Goal: Task Accomplishment & Management: Manage account settings

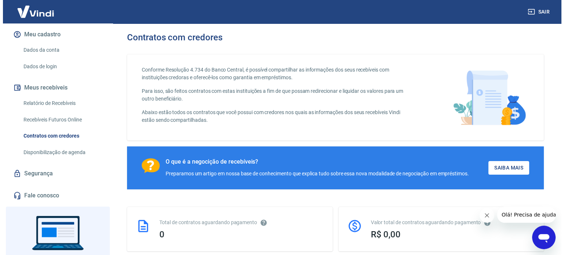
scroll to position [88, 0]
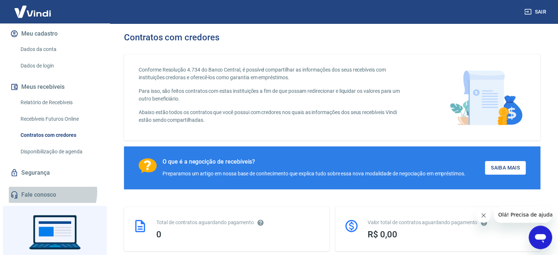
click at [51, 192] on link "Fale conosco" at bounding box center [55, 195] width 92 height 16
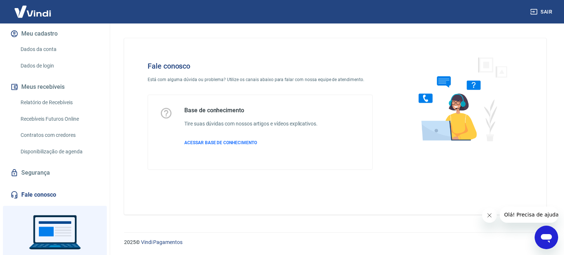
click at [489, 213] on icon "Fechar mensagem da empresa" at bounding box center [489, 216] width 6 height 6
click at [563, 130] on div "Fale conosco Está com alguma dúvida ou problema? Utilize os canais abaixo para …" at bounding box center [334, 123] width 457 height 200
click at [450, 107] on img at bounding box center [460, 99] width 112 height 98
click at [539, 230] on div "Abrir janela de mensagens" at bounding box center [546, 237] width 22 height 22
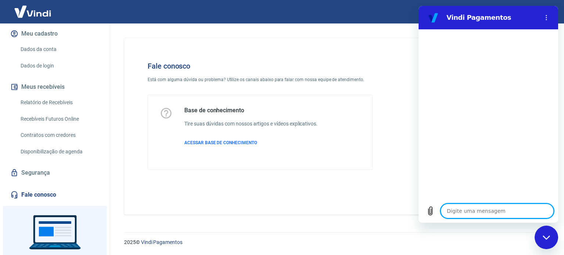
type textarea "O"
type textarea "x"
type textarea "Ol"
type textarea "x"
type textarea "Ola"
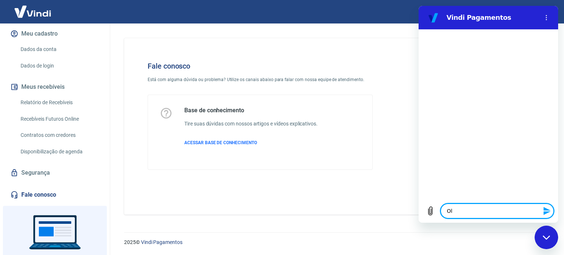
type textarea "x"
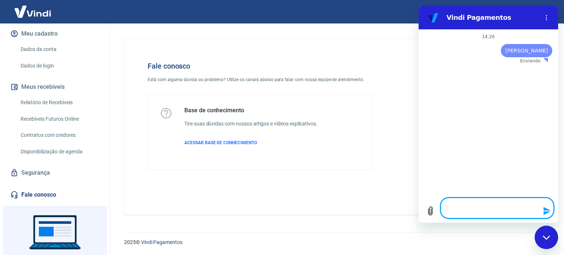
type textarea "x"
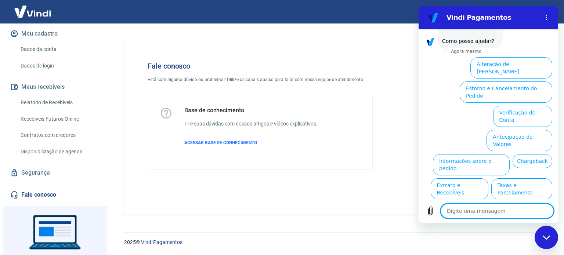
scroll to position [56, 0]
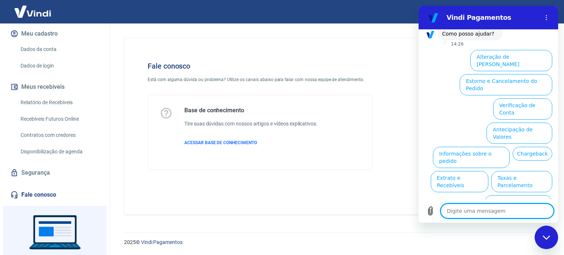
click at [391, 42] on div "Fale conosco Está com alguma dúvida ou problema? Utilize os canais abaixo para …" at bounding box center [335, 126] width 422 height 177
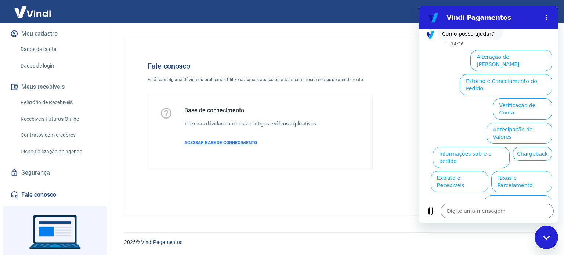
click at [543, 228] on div "Fechar janela de mensagens" at bounding box center [546, 237] width 22 height 22
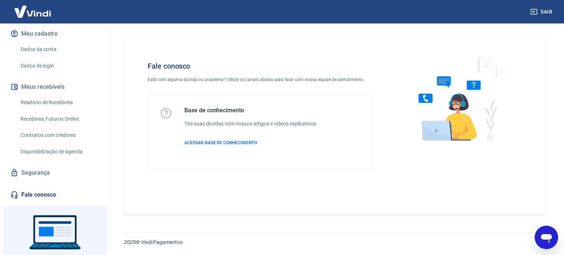
click at [437, 125] on img at bounding box center [460, 99] width 112 height 98
click at [239, 142] on span "ACESSAR BASE DE CONHECIMENTO" at bounding box center [220, 142] width 73 height 5
click at [55, 193] on link "Fale conosco" at bounding box center [55, 195] width 92 height 16
drag, startPoint x: 563, startPoint y: 73, endPoint x: 547, endPoint y: 113, distance: 44.1
click at [547, 113] on div "Fale conosco Está com alguma dúvida ou problema? Utilize os canais abaixo para …" at bounding box center [334, 123] width 457 height 200
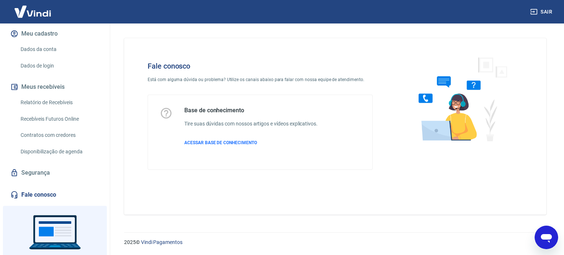
click at [542, 236] on icon "Abrir janela de mensagens" at bounding box center [546, 238] width 11 height 9
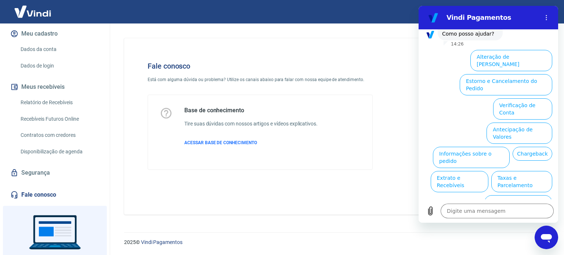
scroll to position [0, 0]
click at [294, 124] on h6 "Tire suas dúvidas com nossos artigos e vídeos explicativos." at bounding box center [250, 124] width 133 height 8
click at [223, 146] on div "Base de conhecimento Tire suas dúvidas com nossos artigos e vídeos explicativos…" at bounding box center [250, 132] width 133 height 51
click at [231, 138] on div "Base de conhecimento Tire suas dúvidas com nossos artigos e vídeos explicativos…" at bounding box center [250, 132] width 133 height 51
click at [231, 139] on p "ACESSAR BASE DE CONHECIMENTO" at bounding box center [250, 142] width 133 height 7
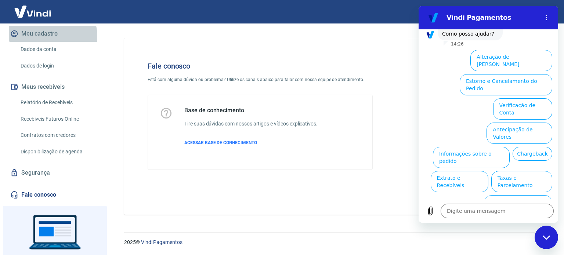
click at [50, 36] on button "Meu cadastro" at bounding box center [55, 34] width 92 height 16
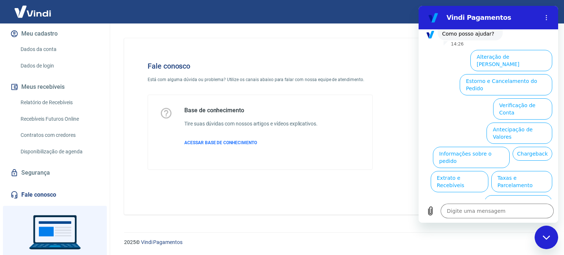
click at [43, 11] on img at bounding box center [33, 11] width 48 height 22
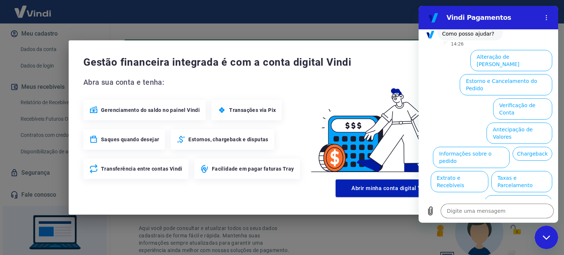
click at [233, 113] on span "Transações via Pix" at bounding box center [252, 109] width 47 height 7
click at [246, 108] on span "Transações via Pix" at bounding box center [252, 109] width 47 height 7
click at [545, 22] on button "Menu de opções" at bounding box center [546, 17] width 15 height 15
click at [549, 237] on icon "Fechar janela de mensagens" at bounding box center [547, 237] width 8 height 5
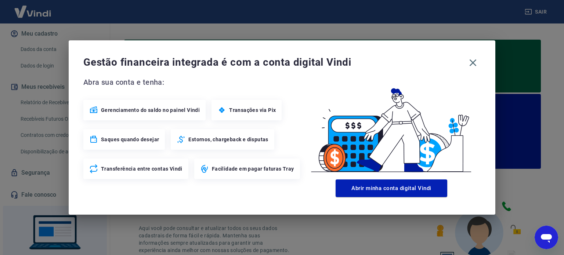
click at [549, 237] on icon "Abrir janela de mensagens" at bounding box center [546, 238] width 11 height 9
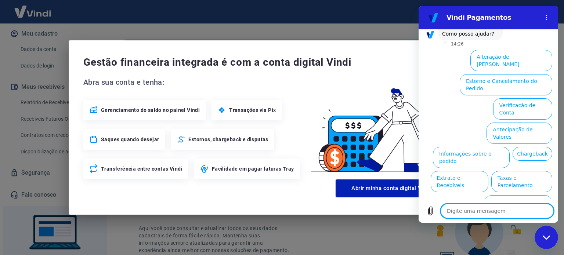
type textarea "x"
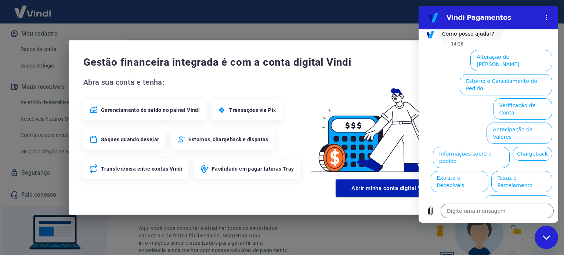
click at [226, 20] on div "Gestão financeira integrada é com a conta digital Vindi Abra sua conta e tenha:…" at bounding box center [282, 127] width 564 height 255
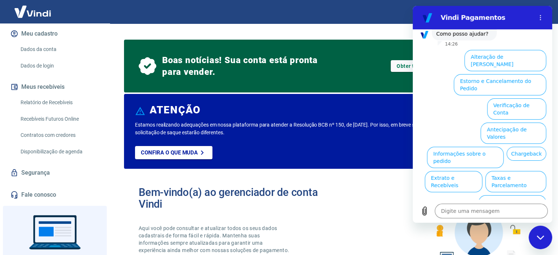
click at [297, 81] on div "Boas notícias! Sua conta está pronta para vender. Obter token de integração" at bounding box center [332, 65] width 387 height 35
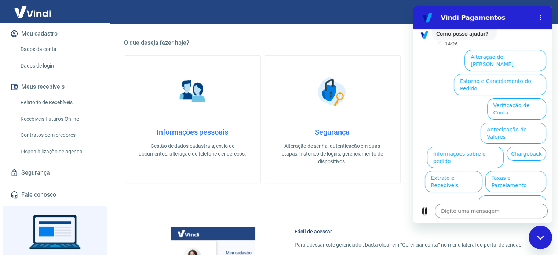
scroll to position [257, 0]
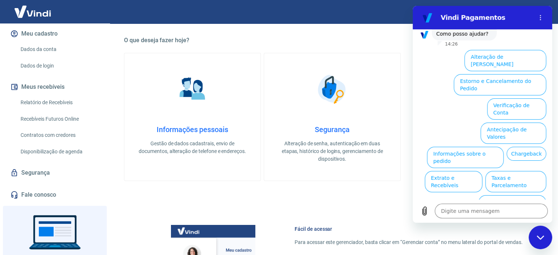
click at [206, 140] on p "Gestão de dados cadastrais, envio de documentos, alteração de telefone e endere…" at bounding box center [192, 147] width 113 height 15
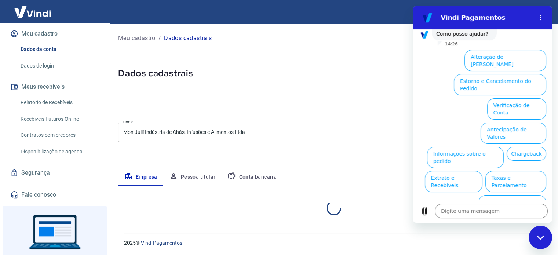
select select "RS"
select select "business"
click at [536, 236] on div "Fechar janela de mensagens" at bounding box center [541, 237] width 22 height 22
type textarea "x"
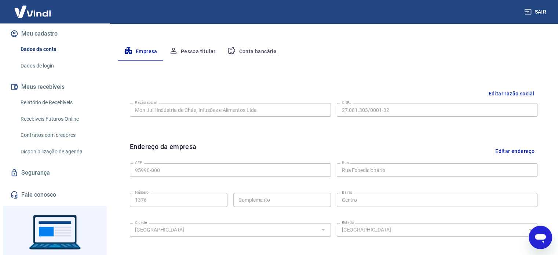
scroll to position [124, 0]
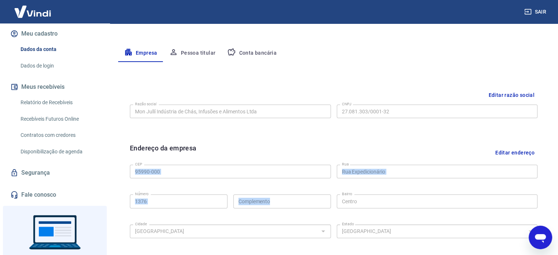
drag, startPoint x: 557, startPoint y: 139, endPoint x: 548, endPoint y: 204, distance: 65.5
click at [548, 204] on div "Meu cadastro / Dados cadastrais Dados cadastrais Cancelar conta Conta Mon Jullí…" at bounding box center [333, 136] width 449 height 474
click at [431, 154] on div "Endereço da empresa Editar endereço" at bounding box center [334, 152] width 408 height 19
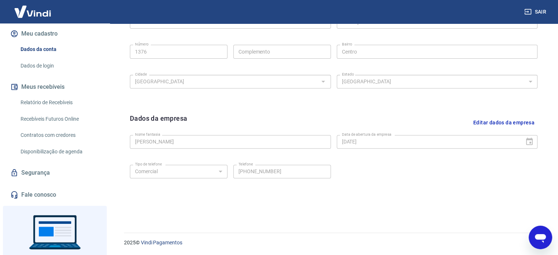
drag, startPoint x: 563, startPoint y: 116, endPoint x: 12, endPoint y: 8, distance: 562.1
click at [495, 120] on button "Editar dados da empresa" at bounding box center [504, 122] width 67 height 19
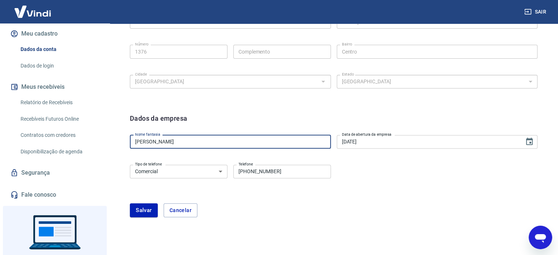
click at [287, 135] on input "[PERSON_NAME]" at bounding box center [230, 142] width 201 height 14
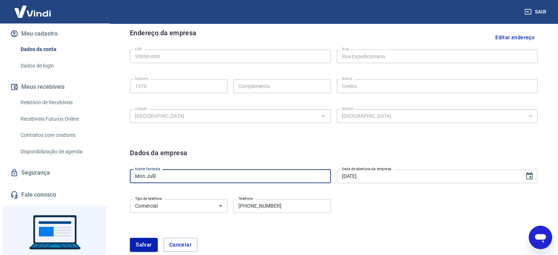
scroll to position [297, 0]
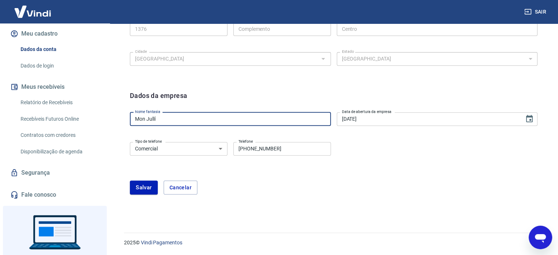
type input "Mon Jullí"
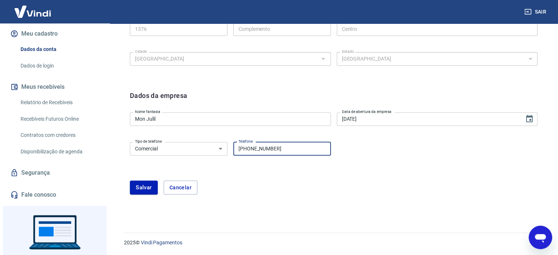
click at [309, 143] on input "[PHONE_NUMBER]" at bounding box center [282, 149] width 98 height 14
type input "(51) 98018-5272"
click at [150, 189] on button "Salvar" at bounding box center [144, 188] width 28 height 14
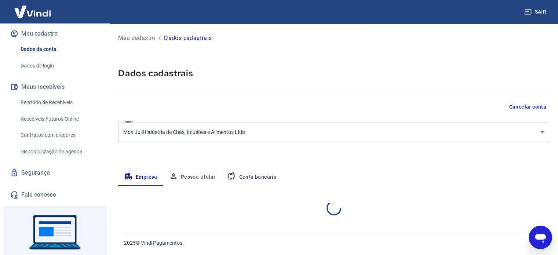
scroll to position [122, 0]
select select "RS"
select select "business"
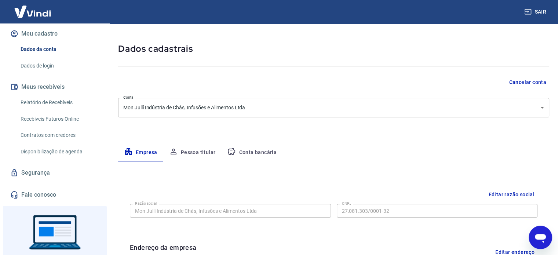
scroll to position [0, 0]
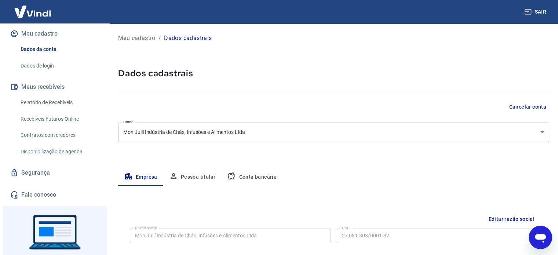
click at [122, 41] on p "Meu cadastro" at bounding box center [136, 38] width 37 height 9
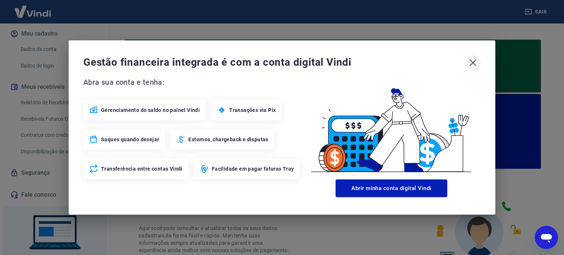
click at [476, 66] on icon "button" at bounding box center [473, 63] width 12 height 12
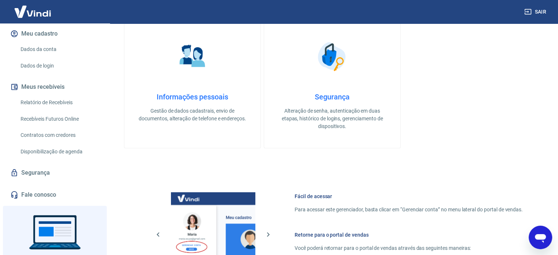
scroll to position [295, 0]
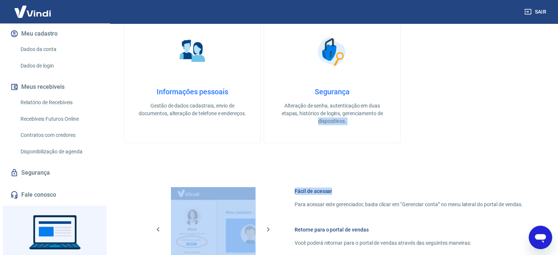
drag, startPoint x: 540, startPoint y: 152, endPoint x: 547, endPoint y: 113, distance: 39.5
click at [547, 113] on div "Boas notícias! Sua conta está pronta para vender. Obter token de integração ATE…" at bounding box center [332, 55] width 434 height 655
click at [447, 113] on div "Informações pessoais Gestão de dados cadastrais, envio de documentos, alteração…" at bounding box center [332, 79] width 417 height 128
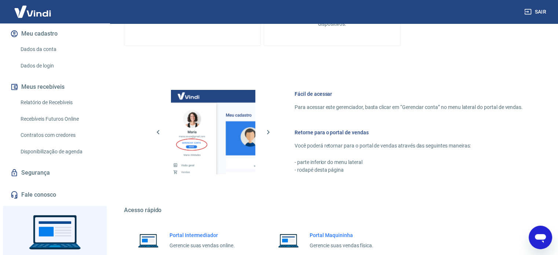
scroll to position [455, 0]
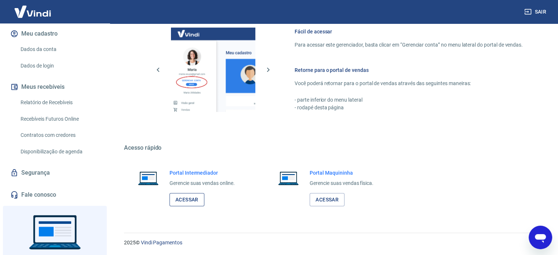
click at [187, 195] on link "Acessar" at bounding box center [187, 200] width 35 height 14
type textarea "x"
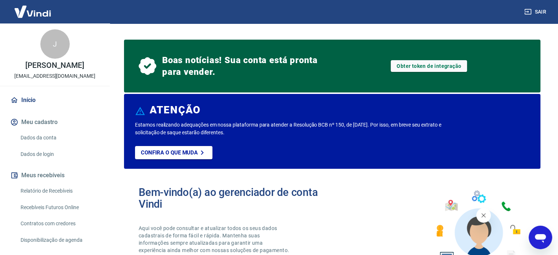
click at [58, 56] on div "J" at bounding box center [54, 43] width 29 height 29
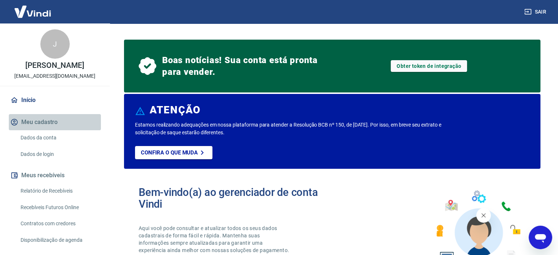
click at [59, 120] on button "Meu cadastro" at bounding box center [55, 122] width 92 height 16
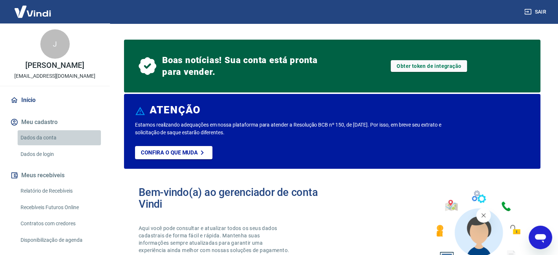
click at [61, 132] on link "Dados da conta" at bounding box center [59, 137] width 83 height 15
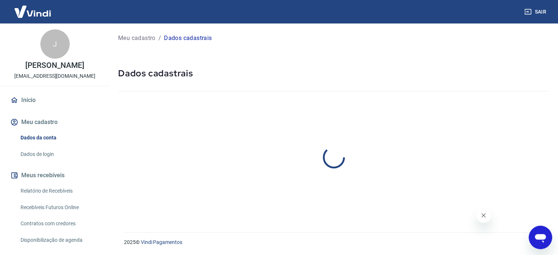
select select "RS"
select select "business"
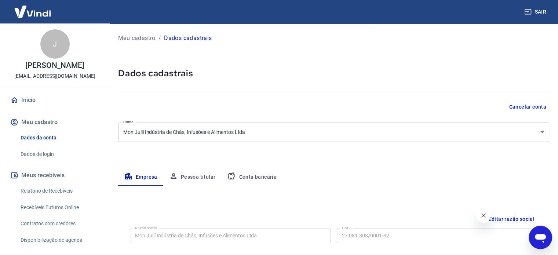
scroll to position [130, 0]
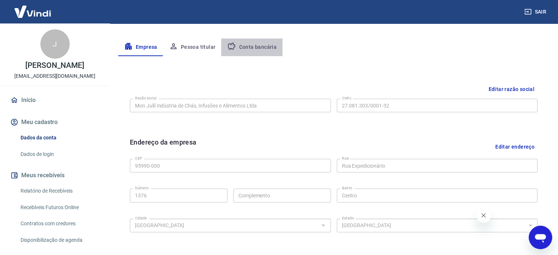
click at [255, 40] on button "Conta bancária" at bounding box center [251, 48] width 61 height 18
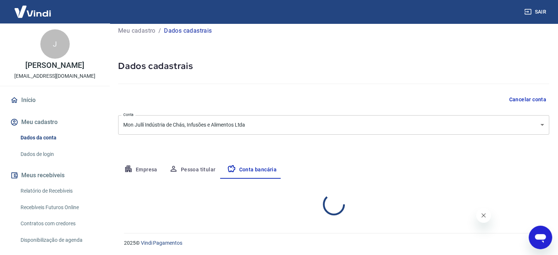
select select "1"
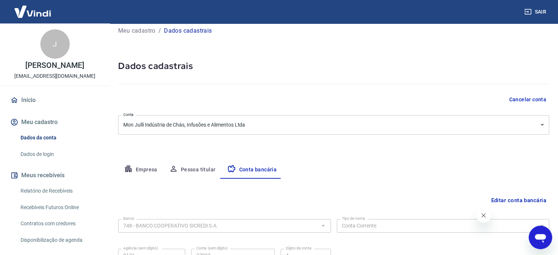
scroll to position [79, 0]
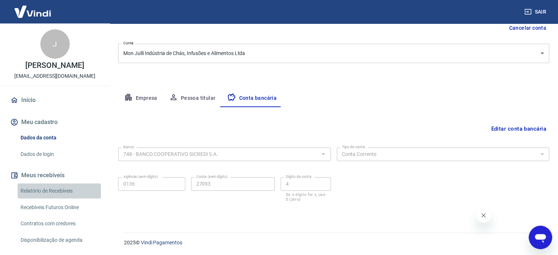
click at [79, 193] on link "Relatório de Recebíveis" at bounding box center [59, 191] width 83 height 15
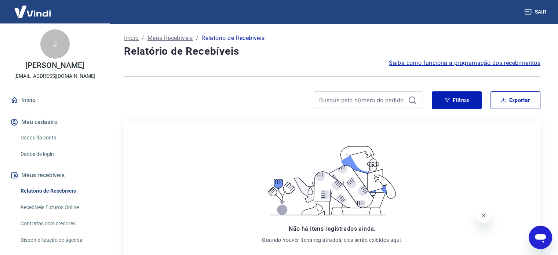
drag, startPoint x: 100, startPoint y: 161, endPoint x: 94, endPoint y: 195, distance: 34.6
click at [94, 195] on div "Início Meu cadastro Dados da conta Dados de login Meus recebíveis Relatório de …" at bounding box center [55, 191] width 110 height 199
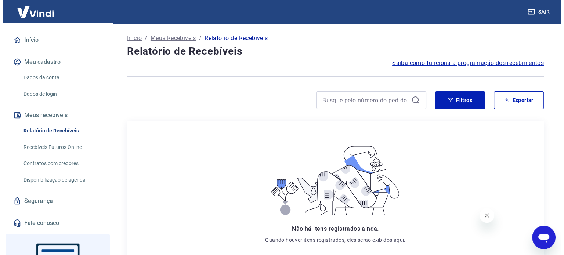
scroll to position [62, 0]
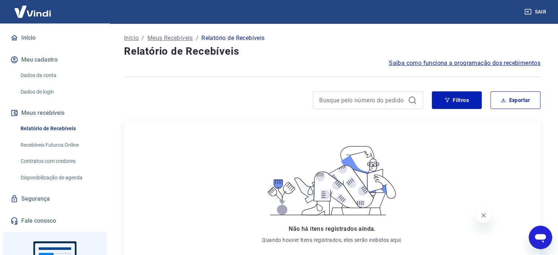
drag, startPoint x: 102, startPoint y: 202, endPoint x: 97, endPoint y: 229, distance: 27.4
click at [97, 229] on div "J [PERSON_NAME] [EMAIL_ADDRESS][DOMAIN_NAME] Início Meu cadastro Dados da conta…" at bounding box center [55, 139] width 110 height 232
click at [85, 215] on link "Fale conosco" at bounding box center [55, 221] width 92 height 16
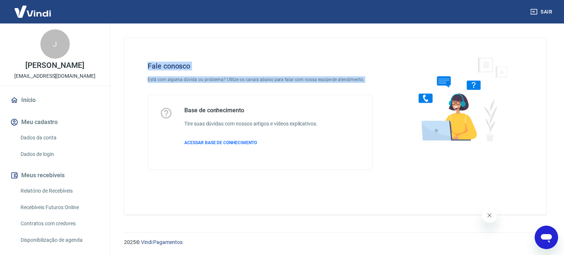
drag, startPoint x: 124, startPoint y: 88, endPoint x: 95, endPoint y: 237, distance: 152.1
click at [95, 237] on div "Sair J [PERSON_NAME] [EMAIL_ADDRESS][DOMAIN_NAME] Início Meu cadastro Dados da …" at bounding box center [282, 127] width 564 height 255
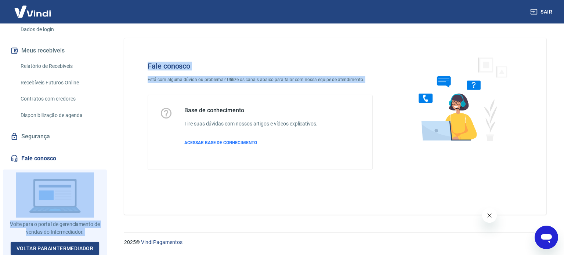
scroll to position [125, 0]
click at [60, 242] on link "Voltar para Intermediador" at bounding box center [55, 249] width 89 height 14
